Goal: Information Seeking & Learning: Learn about a topic

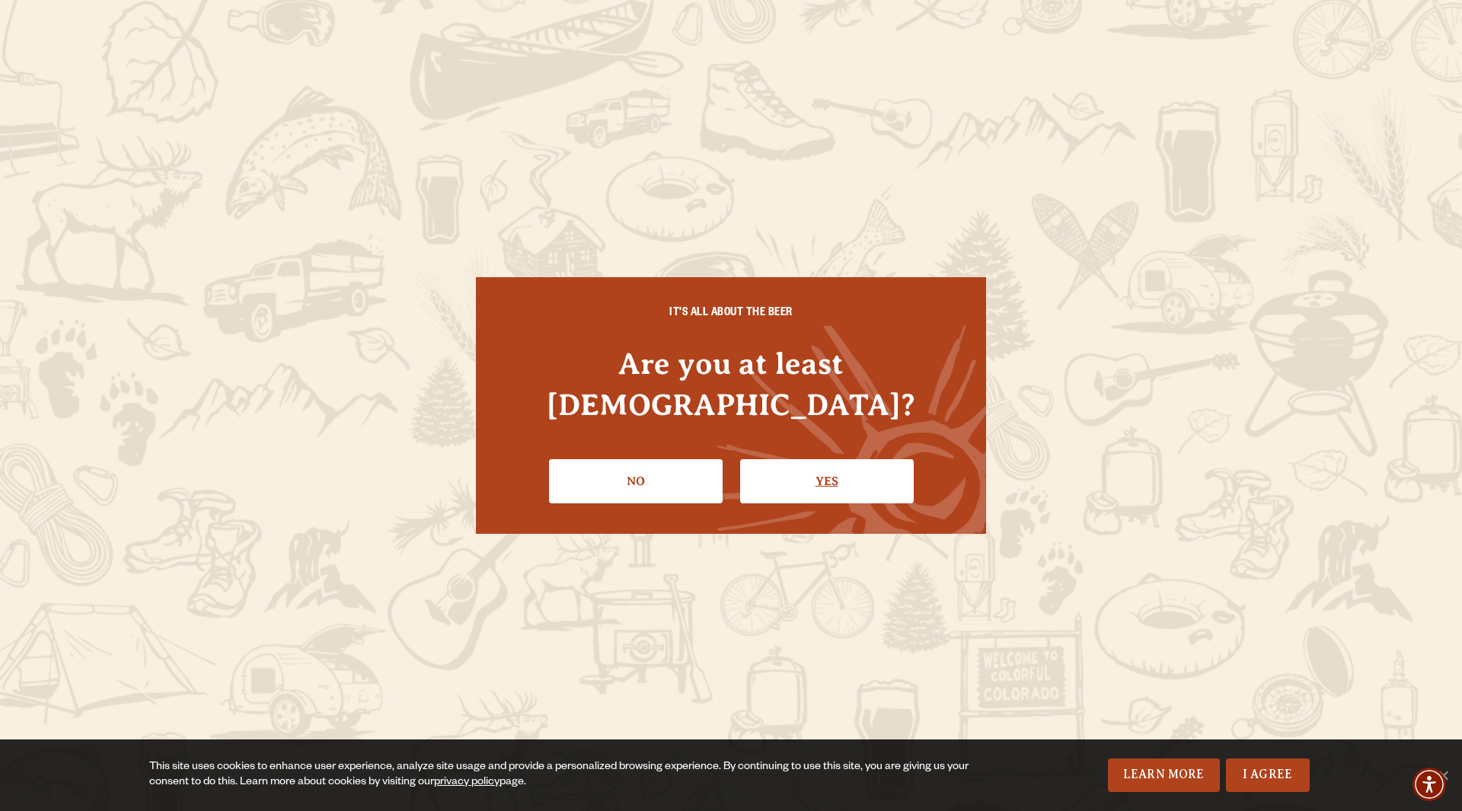
click at [798, 459] on link "Yes" at bounding box center [827, 481] width 174 height 44
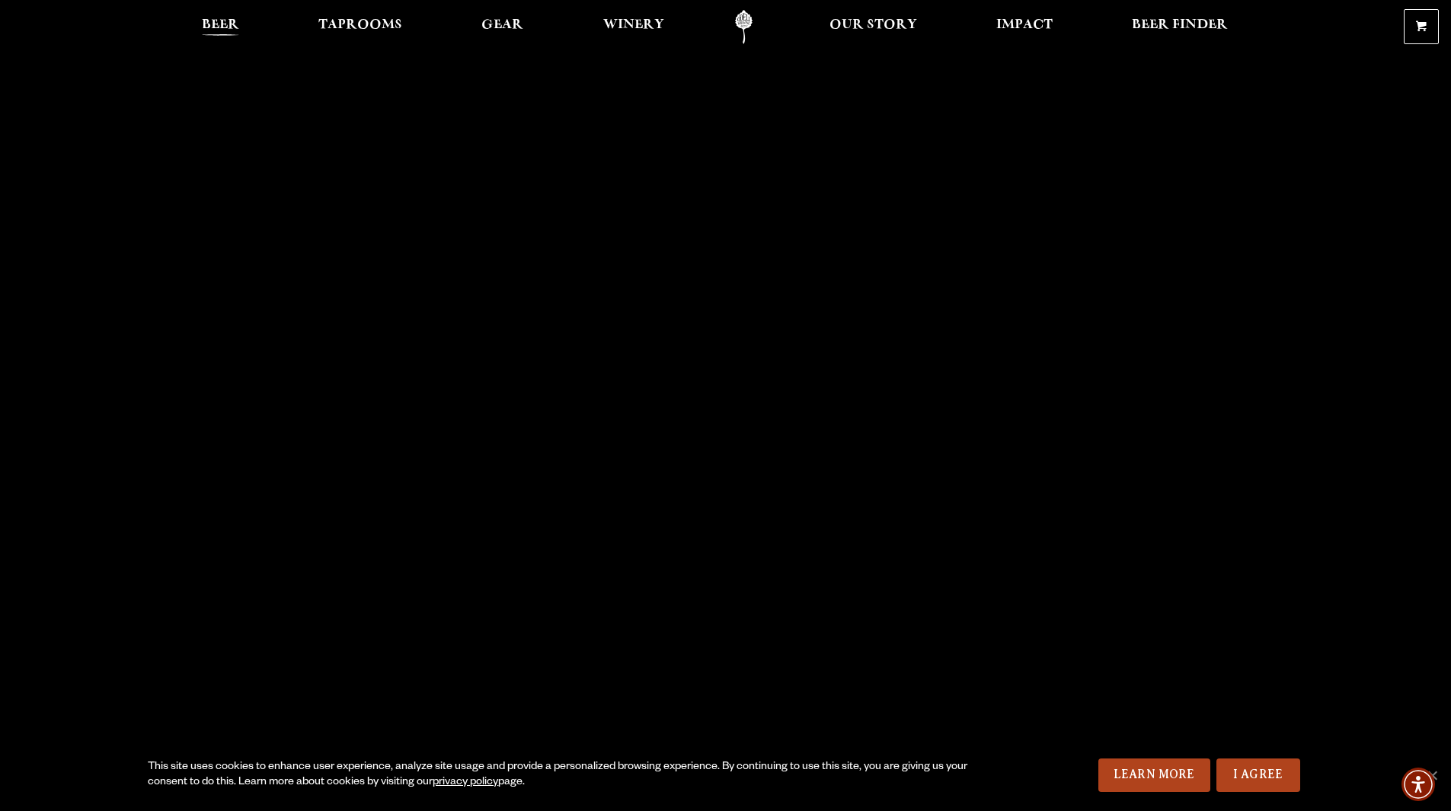
click at [221, 24] on span "Beer" at bounding box center [220, 25] width 37 height 12
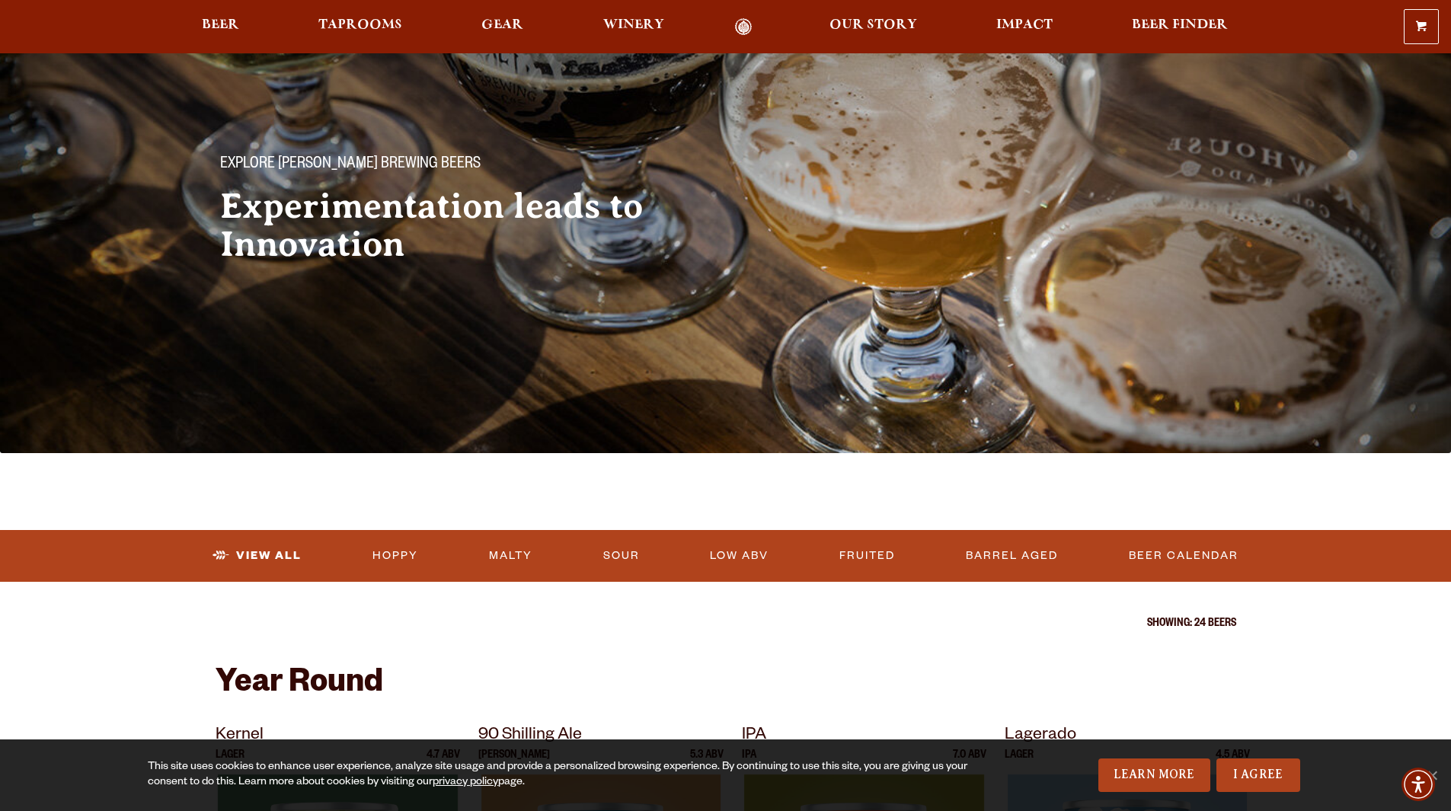
scroll to position [76, 0]
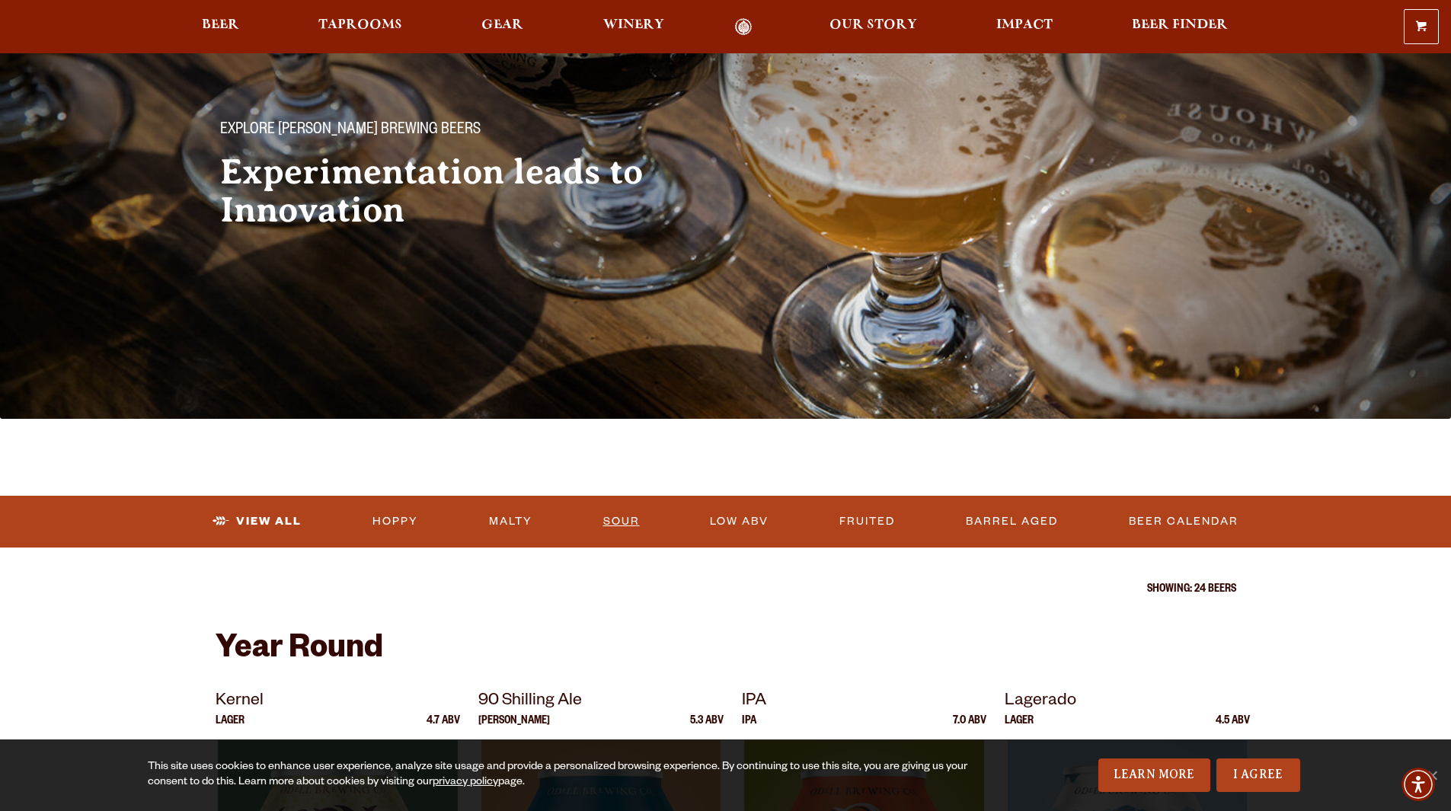
click at [622, 521] on link "Sour" at bounding box center [621, 521] width 49 height 35
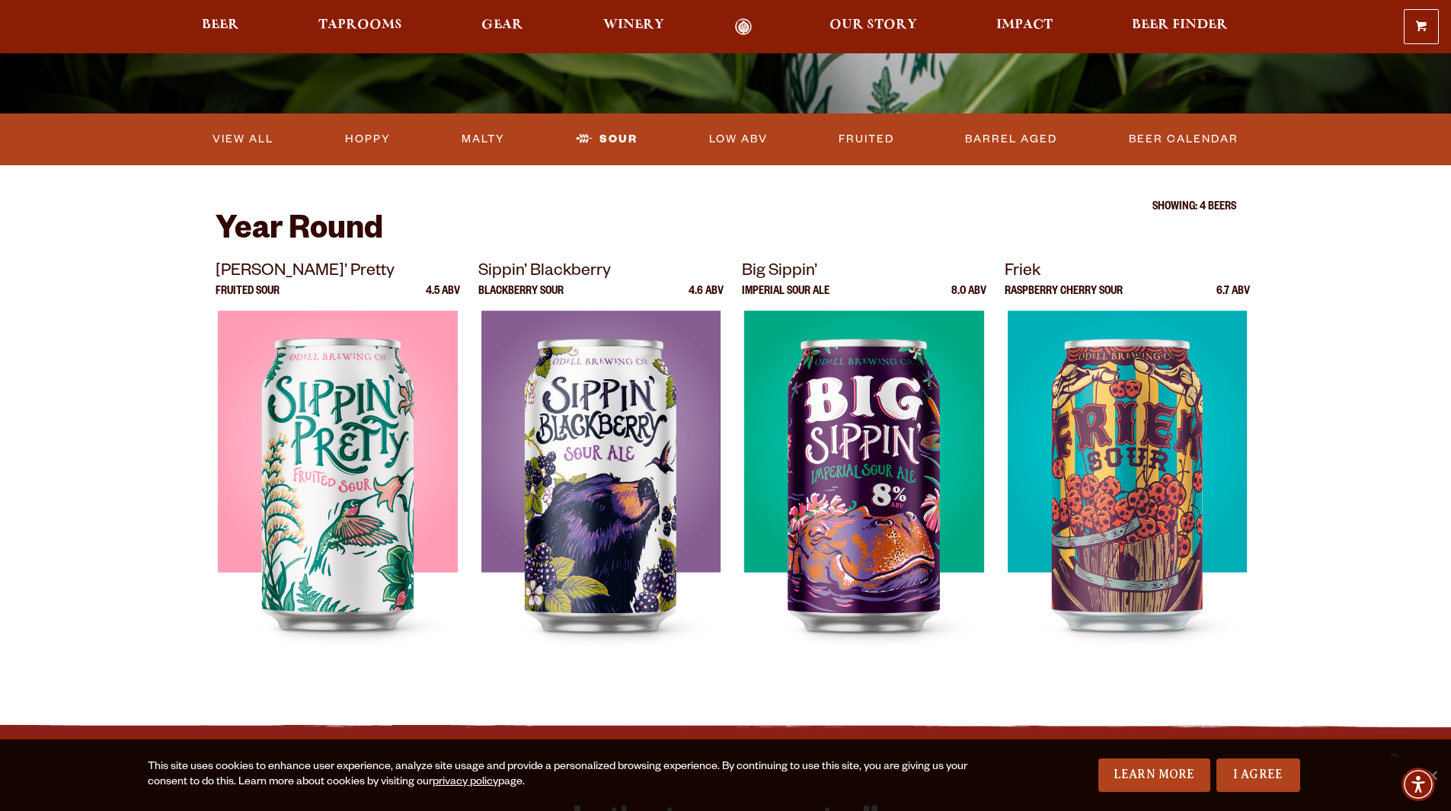
scroll to position [381, 0]
click at [365, 142] on link "Hoppy" at bounding box center [368, 140] width 58 height 35
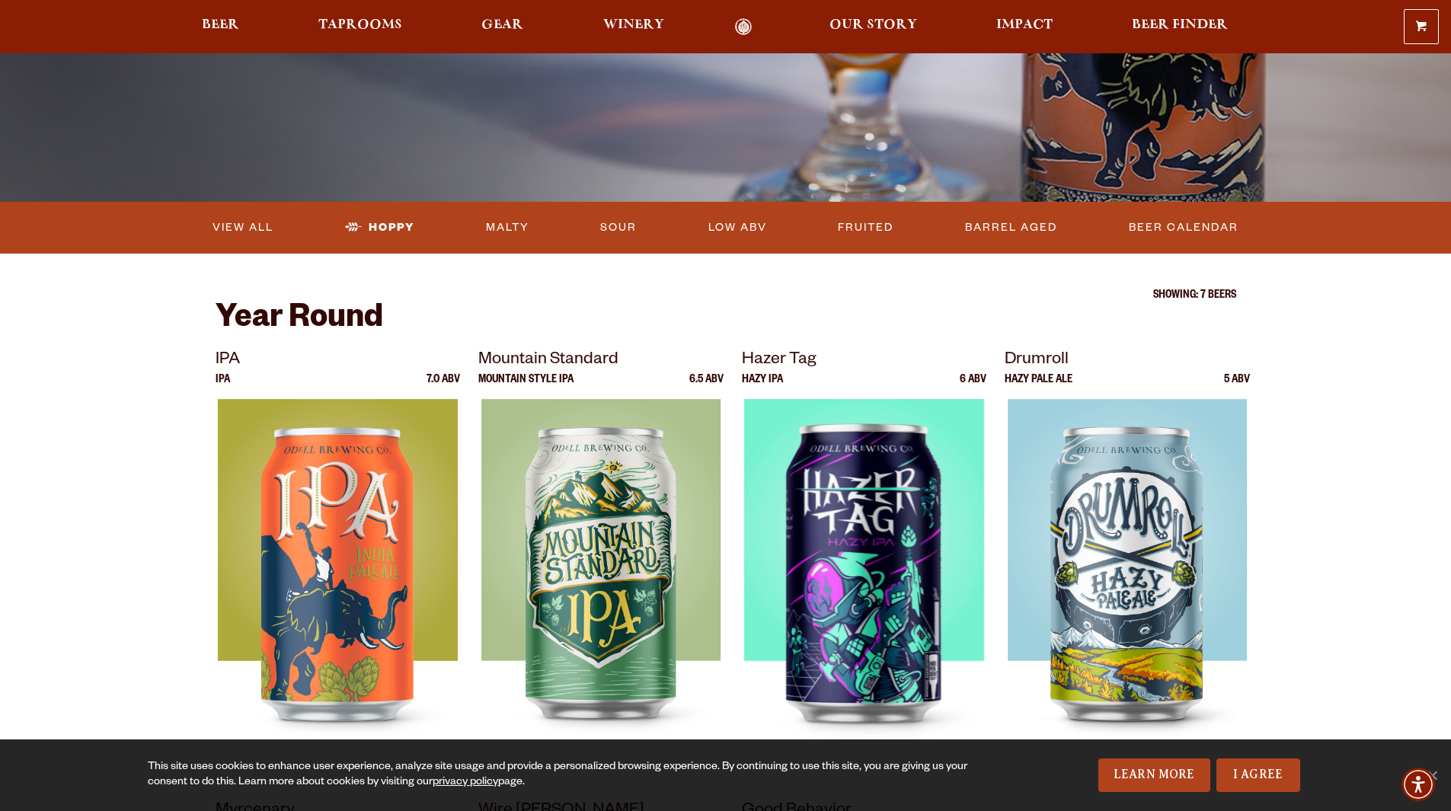
scroll to position [305, 0]
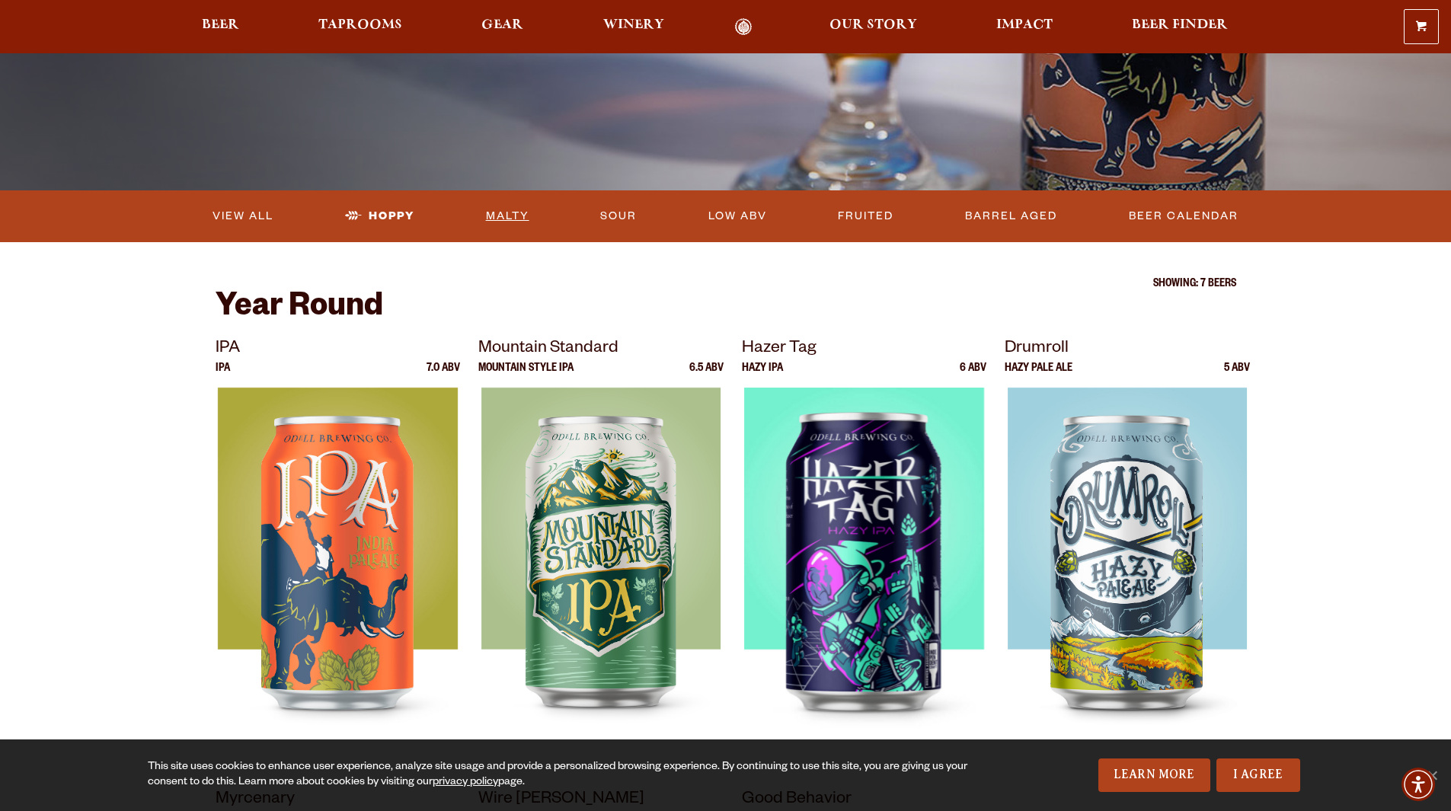
click at [511, 221] on link "Malty" at bounding box center [508, 216] width 56 height 35
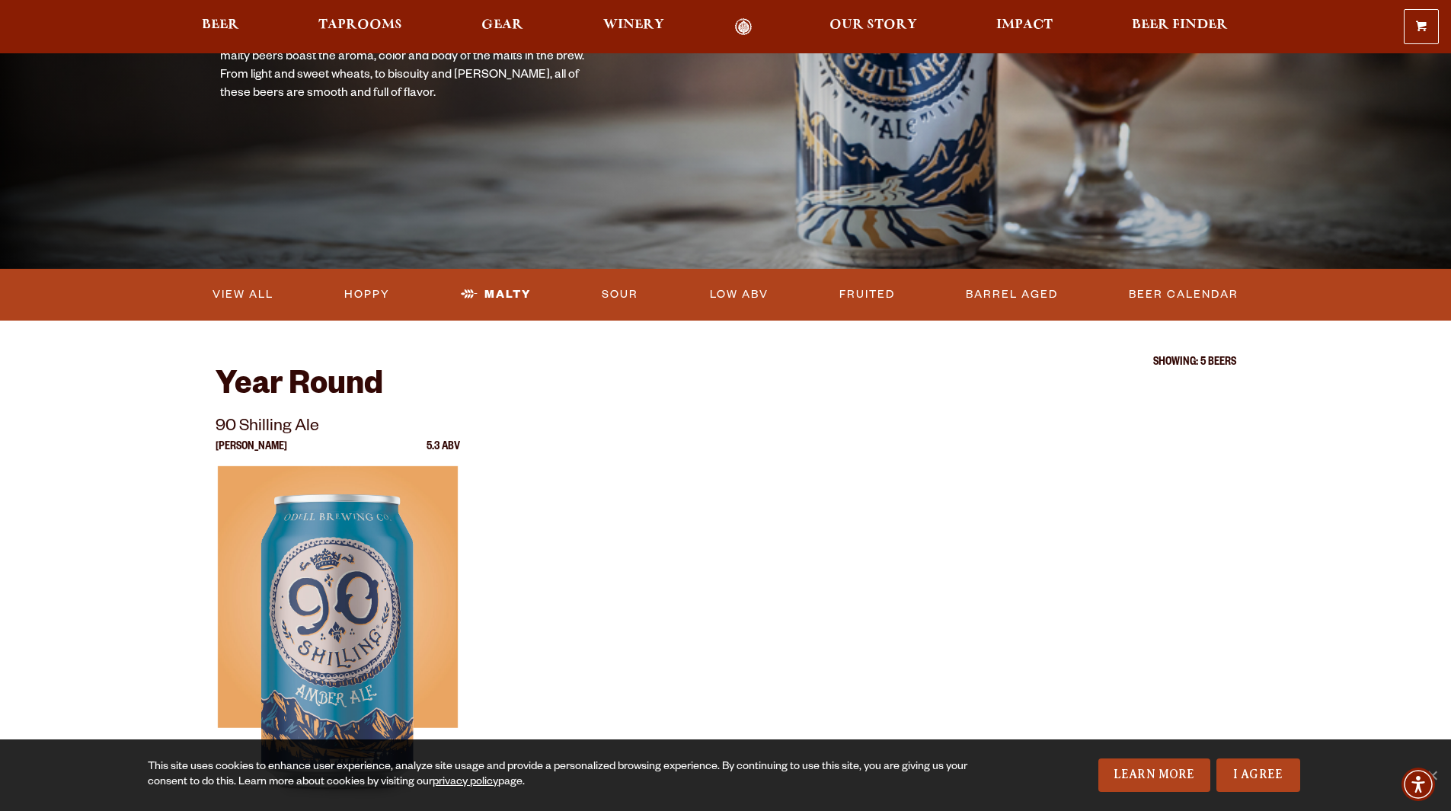
scroll to position [228, 0]
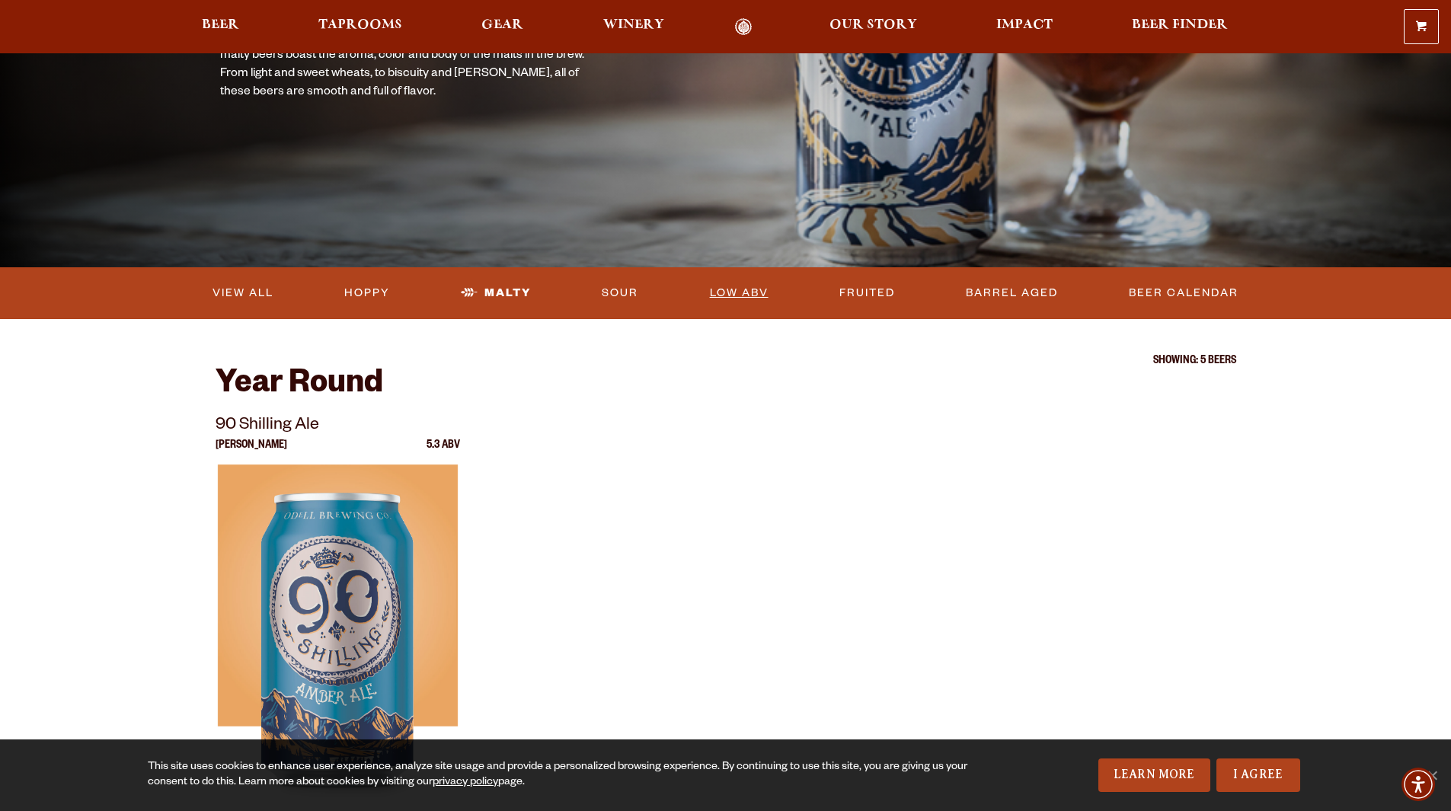
click at [744, 292] on link "Low ABV" at bounding box center [739, 293] width 71 height 35
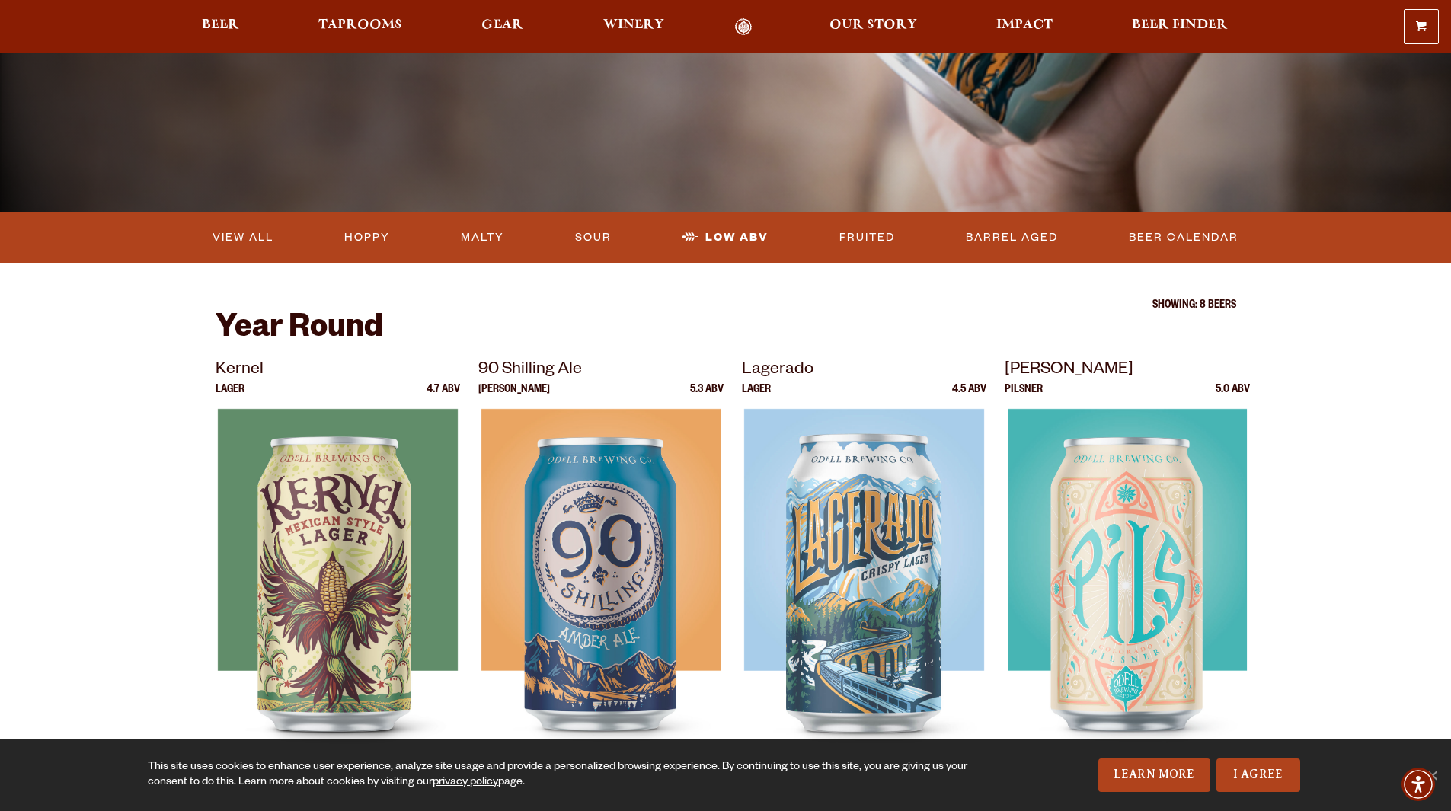
scroll to position [228, 0]
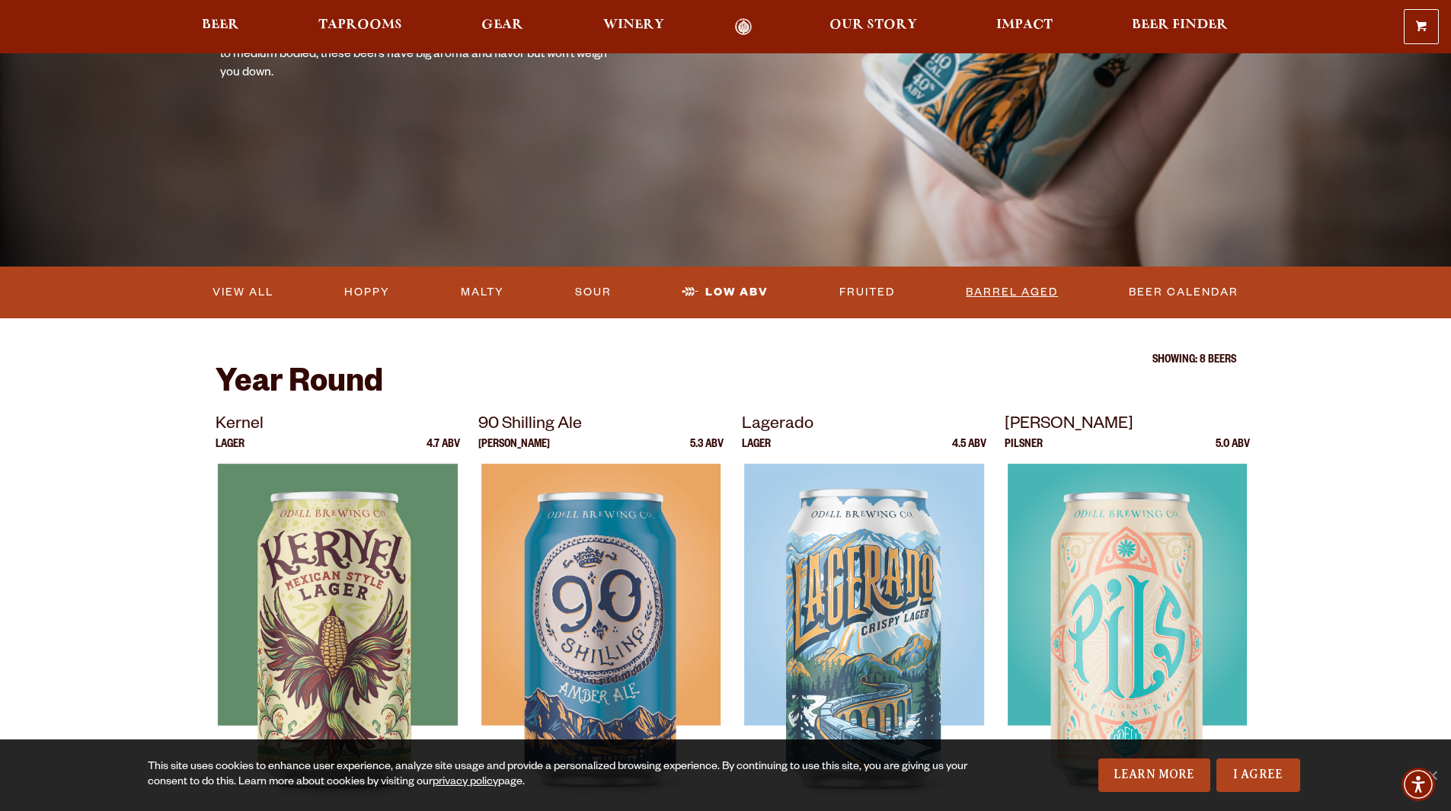
click at [1027, 296] on link "Barrel Aged" at bounding box center [1011, 292] width 104 height 35
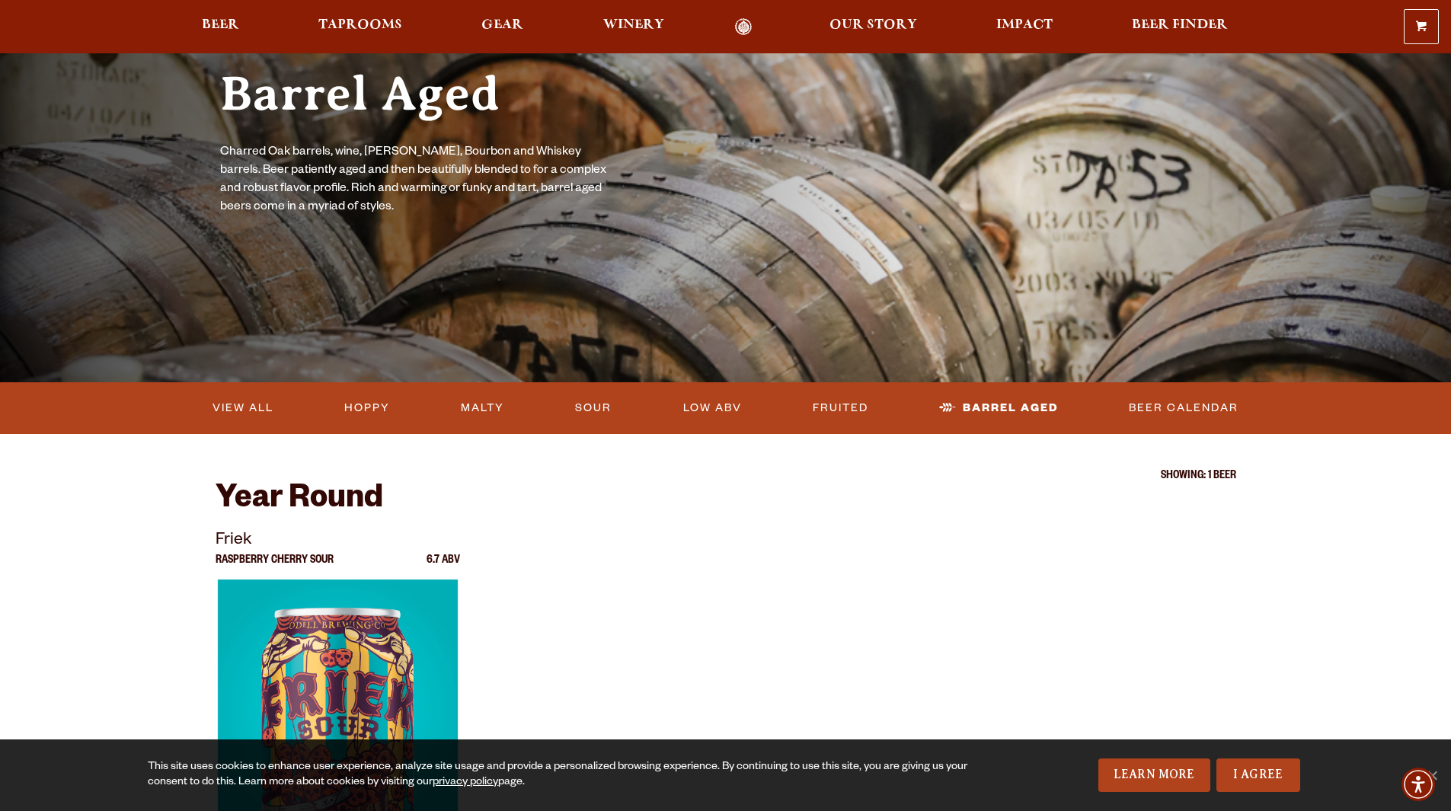
scroll to position [152, 0]
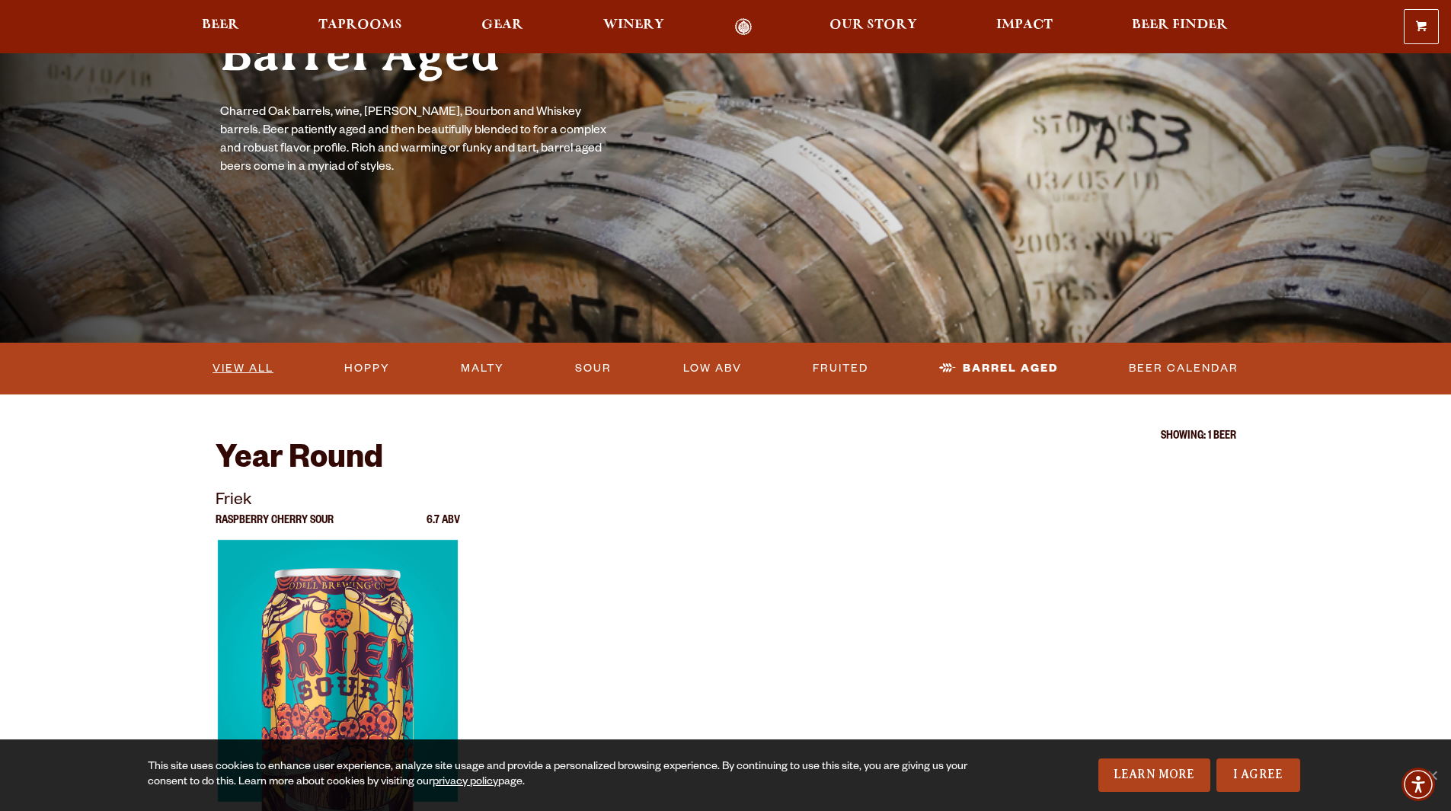
click at [249, 365] on link "View All" at bounding box center [242, 368] width 73 height 35
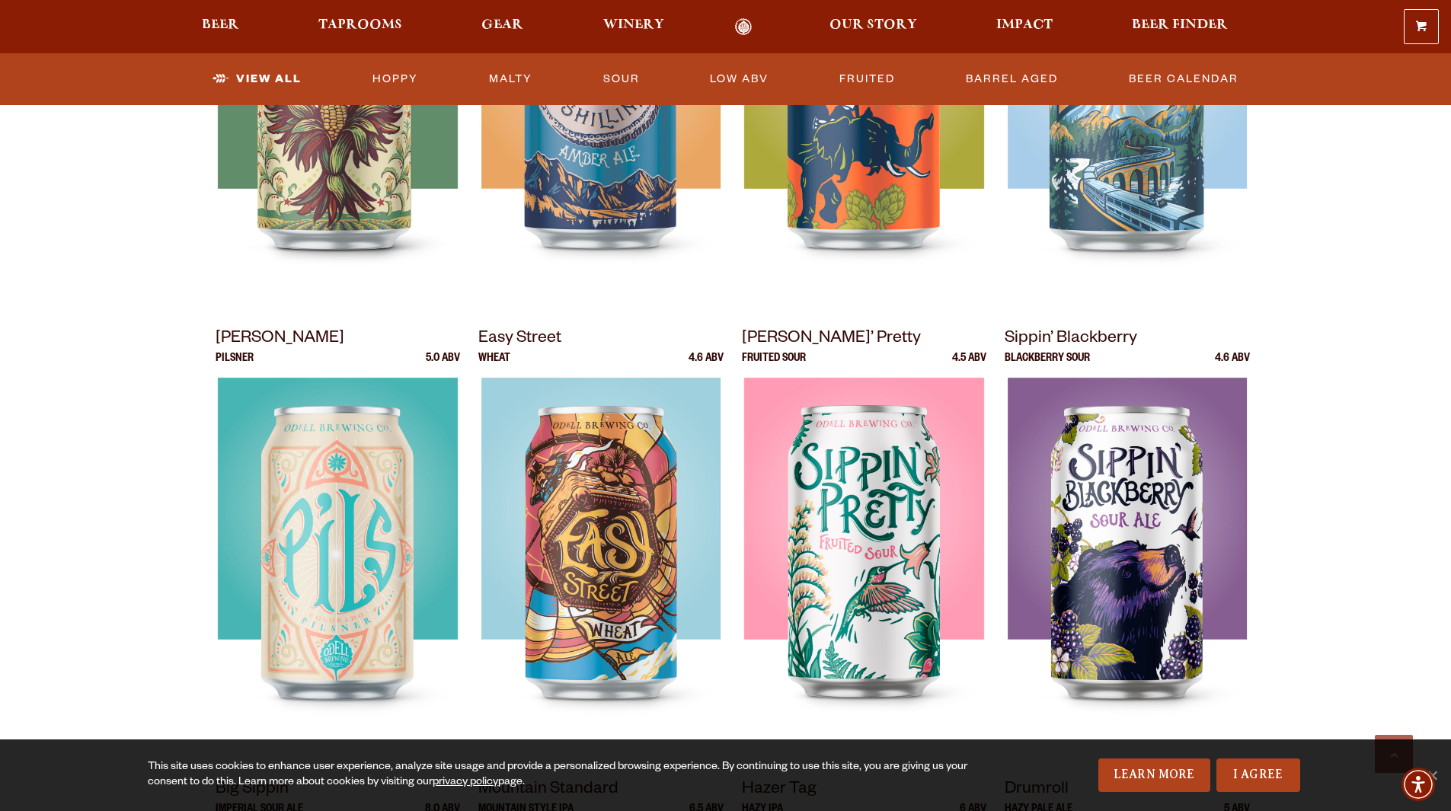
scroll to position [914, 0]
